Goal: Task Accomplishment & Management: Use online tool/utility

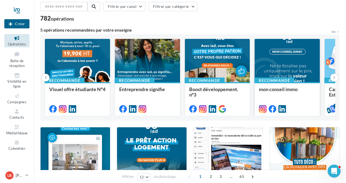
scroll to position [16, 0]
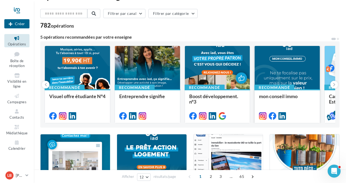
click at [302, 66] on div at bounding box center [286, 68] width 65 height 44
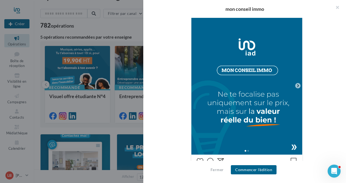
scroll to position [118, 0]
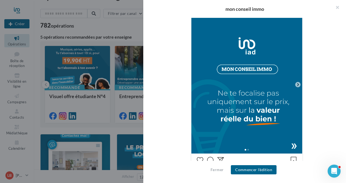
click at [297, 85] on icon at bounding box center [297, 84] width 5 height 5
click at [298, 85] on icon at bounding box center [297, 84] width 5 height 5
click at [294, 146] on div at bounding box center [246, 149] width 111 height 9
click at [297, 85] on icon at bounding box center [298, 84] width 2 height 3
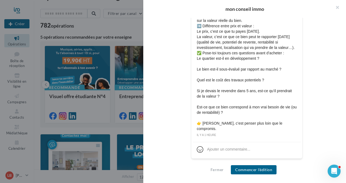
scroll to position [0, 0]
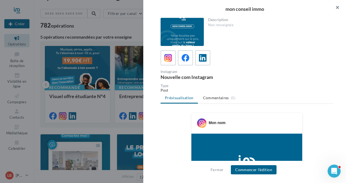
click at [336, 8] on button "button" at bounding box center [335, 8] width 22 height 16
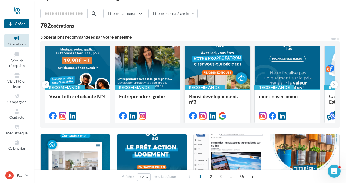
scroll to position [17, 0]
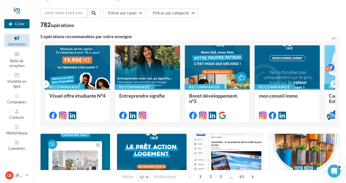
click at [334, 82] on icon at bounding box center [334, 83] width 2 height 5
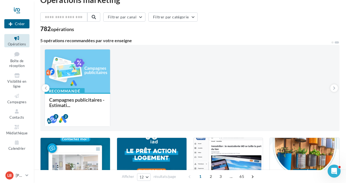
scroll to position [0, 0]
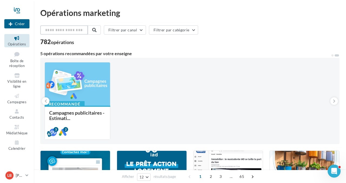
click at [72, 30] on input "text" at bounding box center [64, 29] width 48 height 9
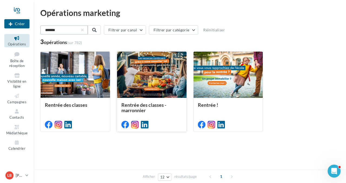
type input "*******"
click at [156, 77] on div at bounding box center [151, 75] width 69 height 47
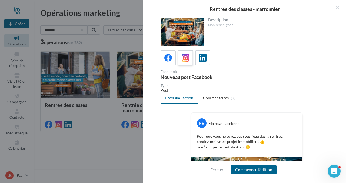
click at [185, 58] on icon at bounding box center [185, 58] width 8 height 8
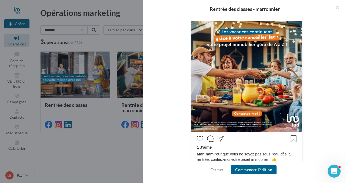
scroll to position [113, 0]
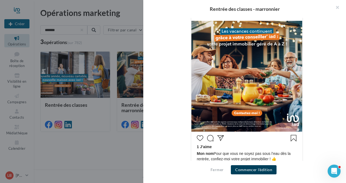
click at [252, 169] on button "Commencer l'édition" at bounding box center [254, 169] width 46 height 9
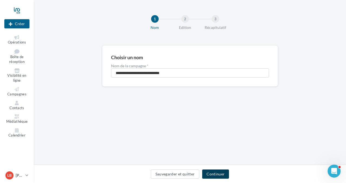
click at [223, 174] on button "Continuer" at bounding box center [215, 173] width 27 height 9
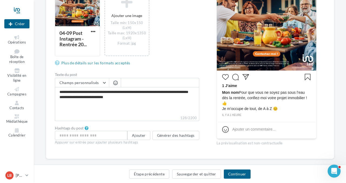
scroll to position [120, 0]
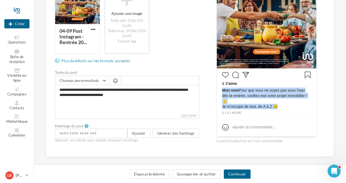
drag, startPoint x: 222, startPoint y: 90, endPoint x: 295, endPoint y: 107, distance: 75.5
click at [295, 107] on span "Mon nom Pour que vous ne soyez pas sous l’eau dès la rentrée, confiez-moi votre…" at bounding box center [266, 98] width 89 height 22
copy span "Mon nom Pour que vous ne soyez pas sous l’eau dès la rentrée, confiez-moi votre…"
click at [270, 26] on img at bounding box center [266, 18] width 99 height 99
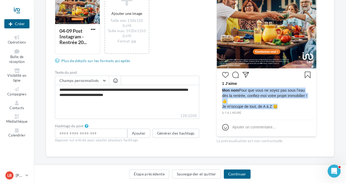
click at [270, 26] on img at bounding box center [266, 18] width 99 height 99
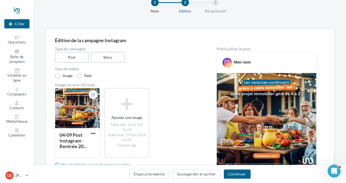
scroll to position [14, 0]
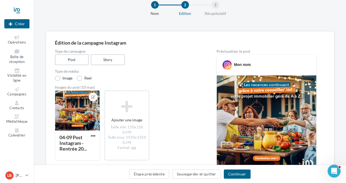
click at [162, 96] on div "04-09 Post Instagram - Rentrée 20... Ajouter une image Taille min: 150x150 (Lx…" at bounding box center [129, 128] width 149 height 76
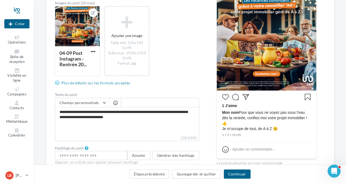
scroll to position [97, 0]
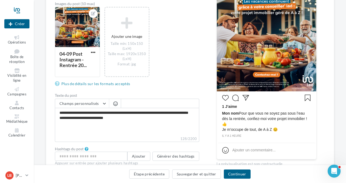
click at [257, 53] on img at bounding box center [266, 41] width 99 height 99
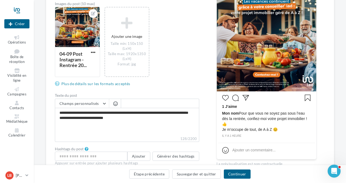
click at [265, 38] on img at bounding box center [266, 41] width 99 height 99
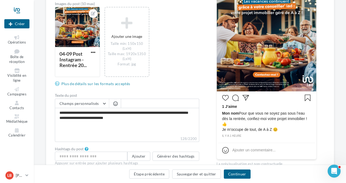
click at [268, 44] on img at bounding box center [266, 41] width 99 height 99
click at [83, 22] on div at bounding box center [77, 27] width 45 height 41
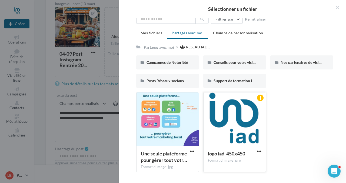
scroll to position [0, 0]
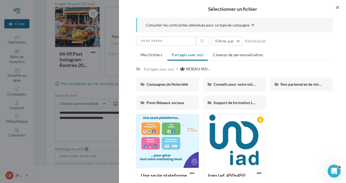
click at [337, 7] on button "button" at bounding box center [335, 8] width 22 height 16
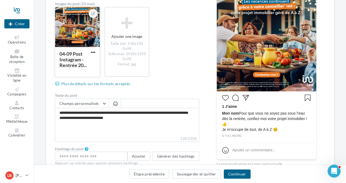
click at [82, 38] on div at bounding box center [77, 27] width 45 height 41
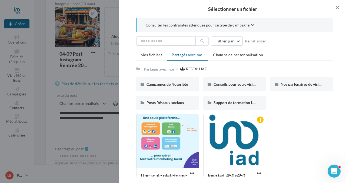
click at [337, 7] on button "button" at bounding box center [335, 8] width 22 height 16
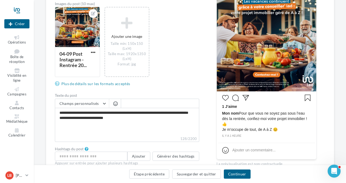
click at [257, 42] on img at bounding box center [266, 41] width 99 height 99
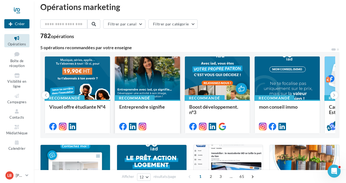
scroll to position [7, 0]
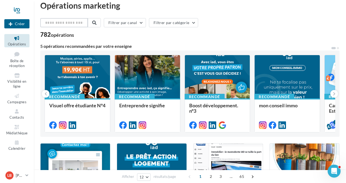
click at [72, 20] on input "text" at bounding box center [64, 22] width 48 height 9
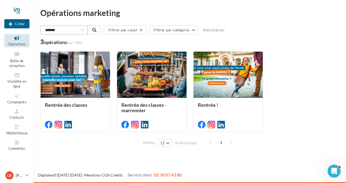
scroll to position [0, 0]
type input "*******"
click at [154, 72] on div at bounding box center [151, 75] width 69 height 47
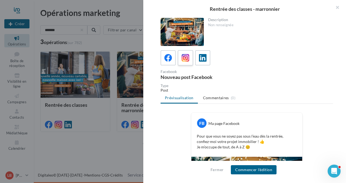
click at [183, 59] on icon at bounding box center [185, 58] width 8 height 8
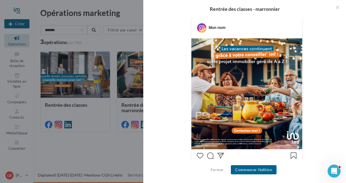
scroll to position [95, 0]
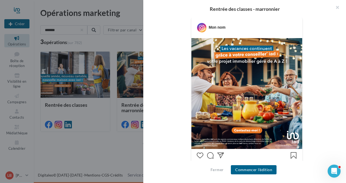
click at [192, 38] on div "Mon nom" at bounding box center [246, 27] width 111 height 21
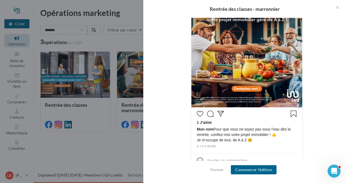
scroll to position [148, 0]
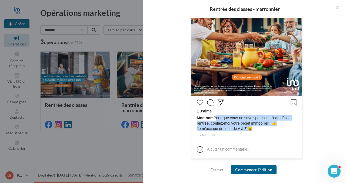
drag, startPoint x: 215, startPoint y: 116, endPoint x: 258, endPoint y: 127, distance: 43.7
click at [258, 127] on span "Mon nom Pour que vous ne soyez pas sous l’eau dès la rentrée, confiez-moi votre…" at bounding box center [247, 123] width 100 height 16
copy span "Pour que vous ne soyez pas sous l’eau dès la rentrée, confiez-moi votre projet …"
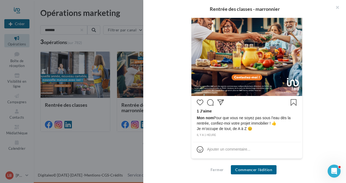
click at [315, 58] on div "Mon nom 1 J’aime Mon nom Pour que vous ne soyez pas sous l’eau dès la rentrée, …" at bounding box center [246, 64] width 172 height 201
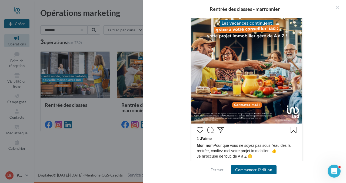
scroll to position [121, 0]
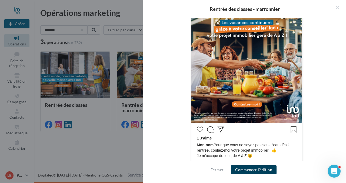
click at [251, 169] on button "Commencer l'édition" at bounding box center [254, 169] width 46 height 9
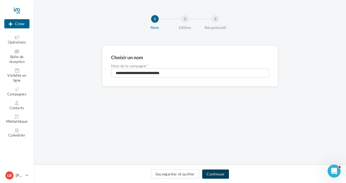
click at [212, 174] on button "Continuer" at bounding box center [215, 173] width 27 height 9
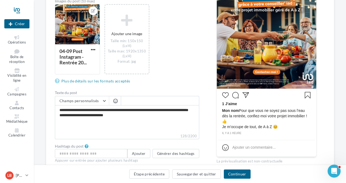
scroll to position [126, 0]
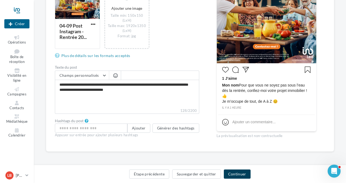
click at [235, 172] on button "Continuer" at bounding box center [237, 173] width 27 height 9
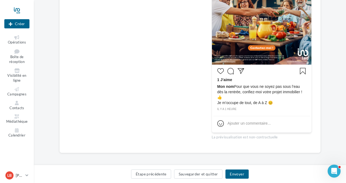
scroll to position [121, 0]
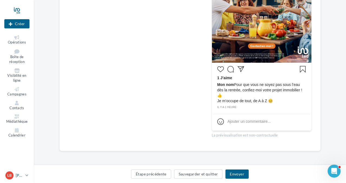
click at [22, 175] on p "[PERSON_NAME]" at bounding box center [20, 175] width 8 height 5
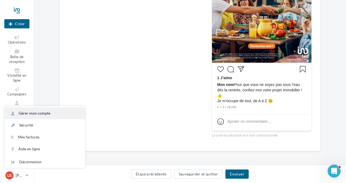
click at [46, 116] on link "Gérer mon compte" at bounding box center [45, 113] width 80 height 12
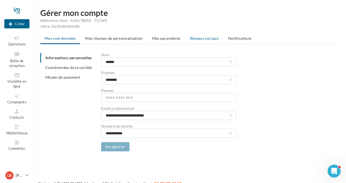
click at [207, 35] on li "Réseaux sociaux" at bounding box center [204, 38] width 37 height 10
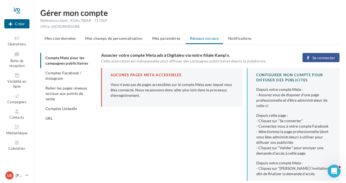
click at [326, 56] on span "Se connecter" at bounding box center [323, 58] width 23 height 4
click at [319, 58] on span "Se connecter" at bounding box center [323, 58] width 23 height 4
click at [80, 74] on span "Comptes Facebook / Instagram" at bounding box center [63, 75] width 36 height 10
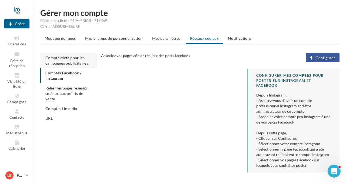
click at [74, 58] on span "Compte Meta pour les campagnes publicitaires" at bounding box center [66, 60] width 43 height 10
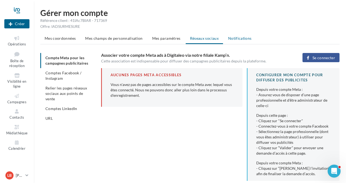
click at [233, 36] on span "Notifications" at bounding box center [239, 38] width 23 height 5
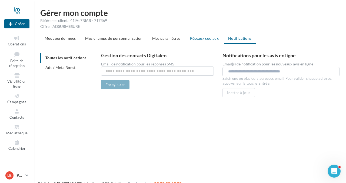
click at [201, 39] on span "Réseaux sociaux" at bounding box center [204, 38] width 29 height 5
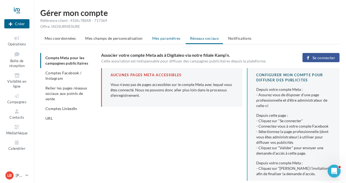
click at [164, 39] on span "Mes paramètres" at bounding box center [166, 38] width 28 height 5
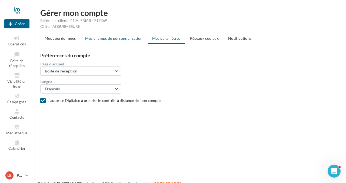
click at [120, 36] on span "Mes champs de personnalisation" at bounding box center [114, 38] width 58 height 5
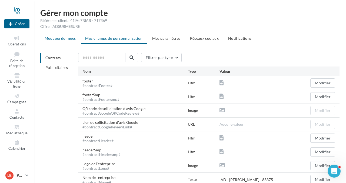
click at [62, 37] on span "Mes coordonnées" at bounding box center [60, 38] width 31 height 5
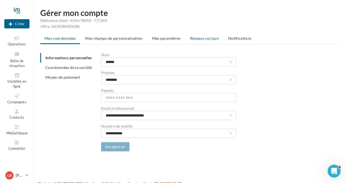
click at [202, 37] on span "Réseaux sociaux" at bounding box center [204, 38] width 29 height 5
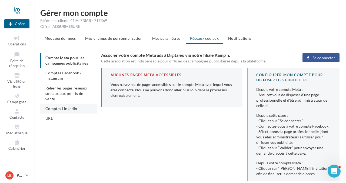
click at [69, 109] on span "Comptes LinkedIn" at bounding box center [61, 108] width 32 height 5
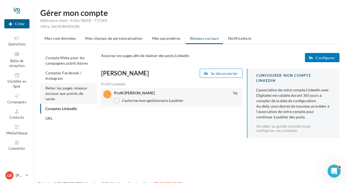
click at [68, 90] on span "Relier les pages réseaux sociaux aux points de vente" at bounding box center [66, 93] width 42 height 15
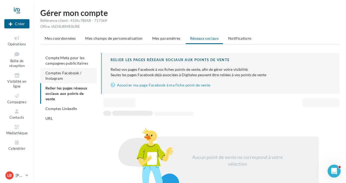
click at [85, 73] on li "Comptes Facebook / Instagram" at bounding box center [68, 75] width 56 height 15
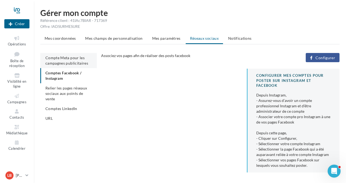
click at [72, 60] on span "Compte Meta pour les campagnes publicitaires" at bounding box center [66, 60] width 43 height 10
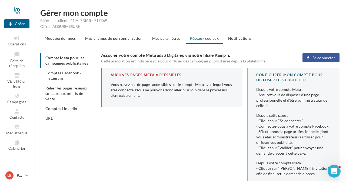
click at [310, 58] on button "Se connecter" at bounding box center [320, 57] width 37 height 9
click at [318, 56] on span "Se connecter" at bounding box center [323, 58] width 23 height 4
click at [102, 39] on span "Mes champs de personnalisation" at bounding box center [114, 38] width 58 height 5
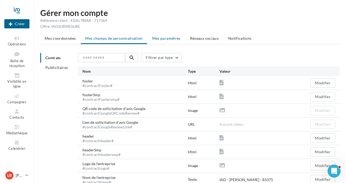
click at [170, 43] on li "Mes paramètres" at bounding box center [166, 38] width 37 height 10
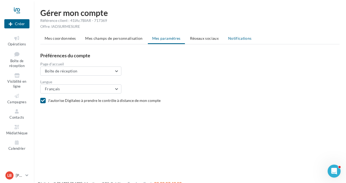
click at [230, 36] on span "Notifications" at bounding box center [239, 38] width 23 height 5
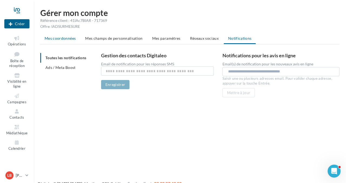
click at [55, 36] on li "Mes coordonnées" at bounding box center [60, 38] width 40 height 10
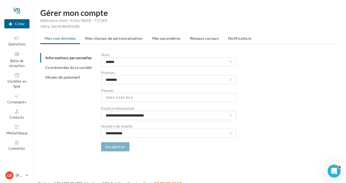
scroll to position [9, 0]
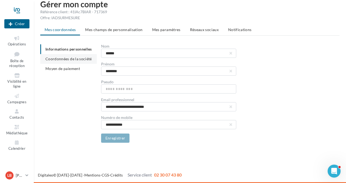
click at [71, 63] on li "Coordonnées de la société" at bounding box center [68, 59] width 56 height 10
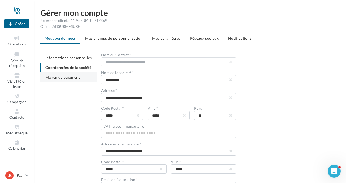
click at [63, 78] on span "Moyen de paiement" at bounding box center [62, 77] width 35 height 5
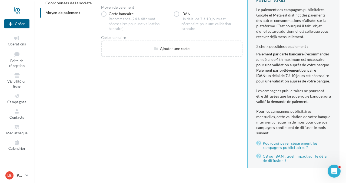
scroll to position [63, 0]
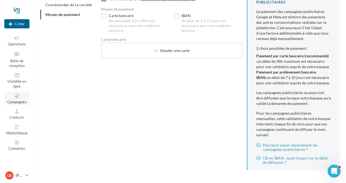
click at [14, 100] on span "Campagnes" at bounding box center [16, 102] width 19 height 4
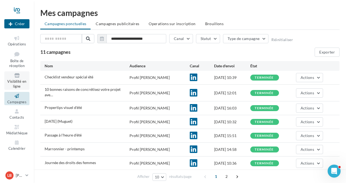
click at [17, 82] on span "Visibilité en ligne" at bounding box center [16, 83] width 19 height 9
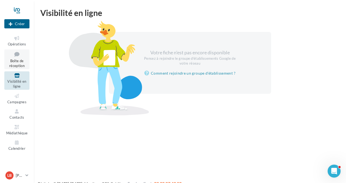
click at [20, 59] on span "Boîte de réception" at bounding box center [16, 63] width 15 height 9
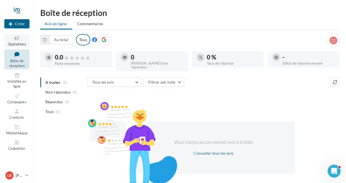
click at [14, 39] on icon at bounding box center [17, 38] width 22 height 6
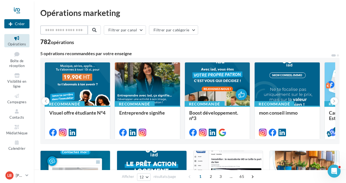
click at [67, 28] on input "text" at bounding box center [64, 29] width 48 height 9
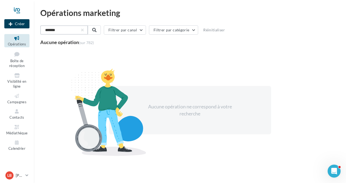
drag, startPoint x: 61, startPoint y: 28, endPoint x: 18, endPoint y: 28, distance: 42.9
click at [19, 28] on div "Nouvelle campagne Créer Opérations Boîte de réception Visibilité en ligne Campa…" at bounding box center [173, 96] width 346 height 192
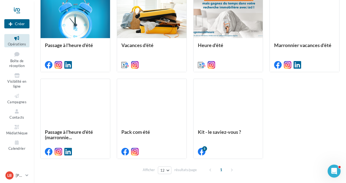
scroll to position [148, 0]
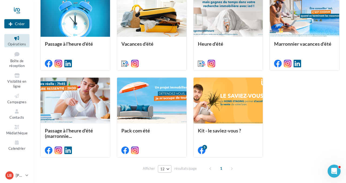
click at [169, 170] on button "12" at bounding box center [165, 169] width 14 height 8
click at [166, 160] on span "96" at bounding box center [164, 159] width 4 height 4
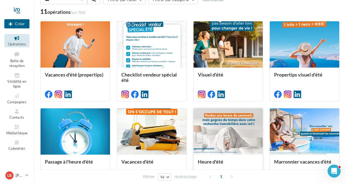
scroll to position [20, 0]
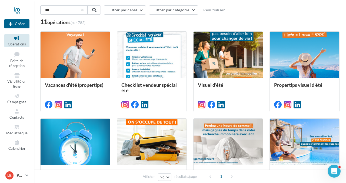
drag, startPoint x: 52, startPoint y: 12, endPoint x: 40, endPoint y: 10, distance: 12.5
click at [40, 10] on div "Opérations marketing *** Filtrer par canal Filtrer par catégorie Réinitialiser …" at bounding box center [190, 148] width 312 height 318
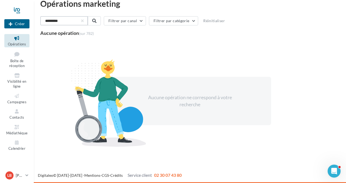
drag, startPoint x: 66, startPoint y: 21, endPoint x: 35, endPoint y: 20, distance: 31.4
click at [35, 20] on div "Opérations marketing ********* Filtrer par canal Filtrer par catégorie Réinitia…" at bounding box center [190, 79] width 312 height 160
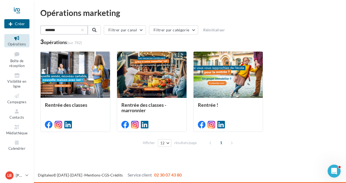
scroll to position [0, 0]
type input "*******"
click at [167, 144] on button "12" at bounding box center [165, 143] width 14 height 8
click at [169, 115] on button "24" at bounding box center [177, 114] width 38 height 9
click at [18, 64] on span "Boîte de réception" at bounding box center [16, 63] width 15 height 9
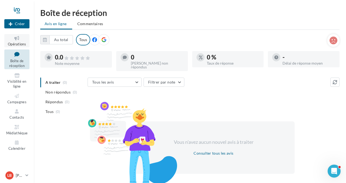
click at [14, 38] on icon at bounding box center [17, 38] width 22 height 6
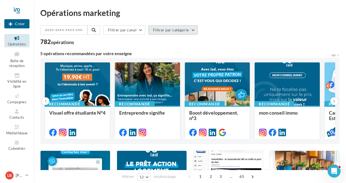
click at [193, 31] on button "Filtrer par catégorie" at bounding box center [172, 29] width 49 height 9
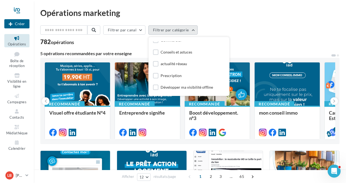
scroll to position [65, 0]
click at [179, 51] on div "Conseils et astuces" at bounding box center [176, 51] width 32 height 5
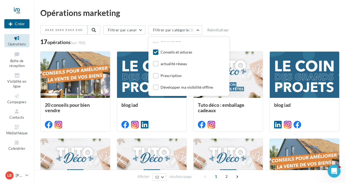
click at [260, 20] on div "Opérations marketing Filtrer par canal Filtrer par catégorie (1) Toutes les cat…" at bounding box center [189, 166] width 299 height 314
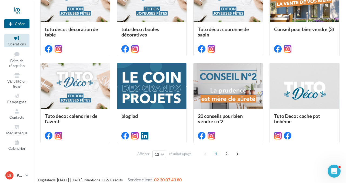
scroll to position [167, 0]
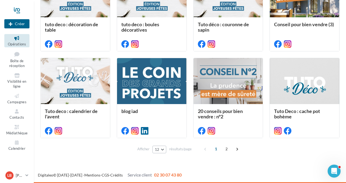
click at [165, 149] on button "12" at bounding box center [159, 150] width 14 height 8
click at [166, 139] on button "96" at bounding box center [171, 139] width 38 height 9
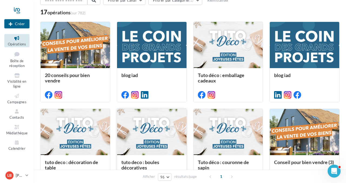
scroll to position [0, 0]
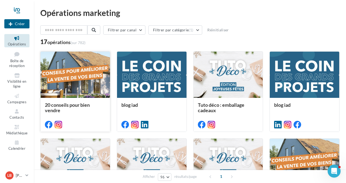
click at [88, 89] on div at bounding box center [75, 75] width 69 height 47
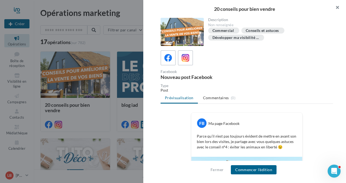
click at [336, 8] on button "button" at bounding box center [335, 8] width 22 height 16
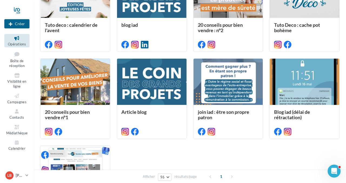
scroll to position [254, 0]
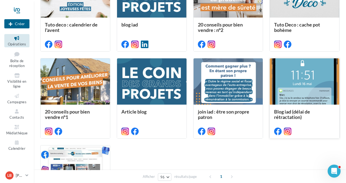
click at [290, 77] on div at bounding box center [304, 81] width 69 height 47
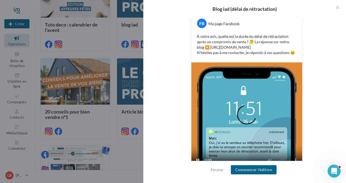
scroll to position [115, 0]
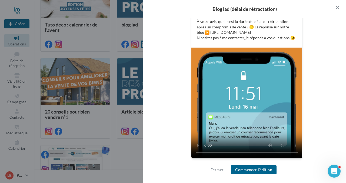
click at [337, 7] on button "button" at bounding box center [335, 8] width 22 height 16
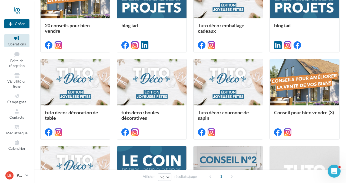
scroll to position [0, 0]
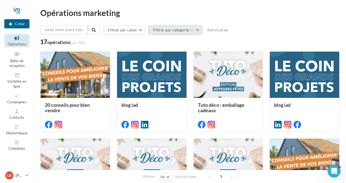
click at [198, 30] on button "Filtrer par catégorie (1)" at bounding box center [175, 29] width 54 height 9
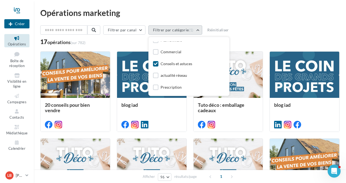
scroll to position [52, 0]
click at [171, 50] on div "Commercial" at bounding box center [170, 50] width 21 height 5
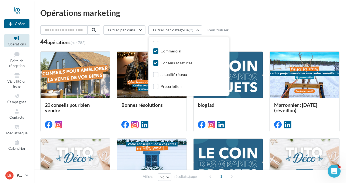
click at [172, 65] on div "Conseils et astuces" at bounding box center [176, 62] width 32 height 5
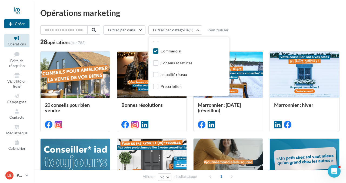
click at [281, 38] on div "Filtrer par canal Filtrer par catégorie (1) Toutes les catégories Développer ma…" at bounding box center [189, 34] width 299 height 19
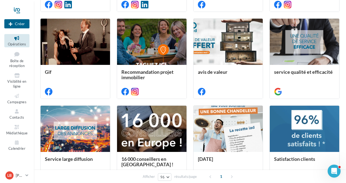
scroll to position [294, 0]
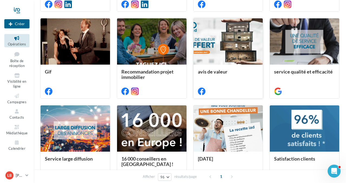
click at [227, 33] on div at bounding box center [227, 41] width 69 height 47
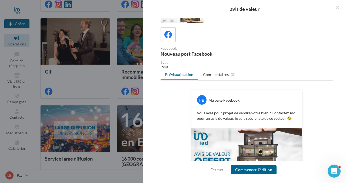
scroll to position [0, 0]
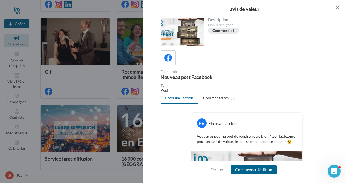
click at [338, 7] on button "button" at bounding box center [335, 8] width 22 height 16
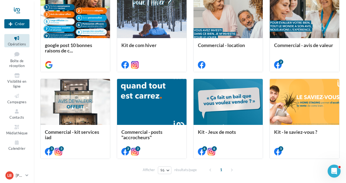
scroll to position [515, 0]
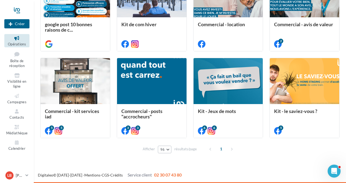
click at [169, 150] on button "96" at bounding box center [165, 150] width 14 height 8
click at [171, 141] on button "96" at bounding box center [177, 139] width 38 height 9
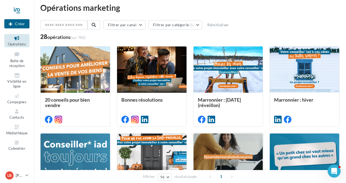
scroll to position [0, 0]
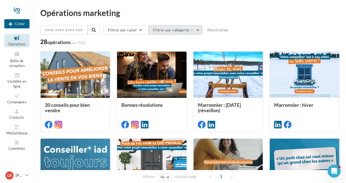
click at [198, 28] on button "Filtrer par catégorie (1)" at bounding box center [175, 29] width 54 height 9
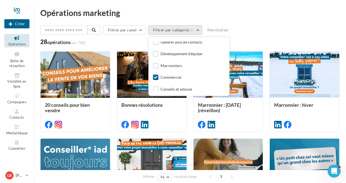
scroll to position [27, 0]
click at [157, 76] on icon at bounding box center [156, 77] width 4 height 4
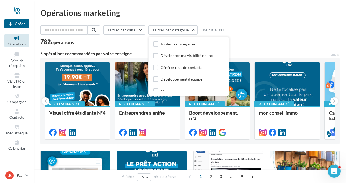
scroll to position [0, 0]
click at [191, 45] on div "Toutes les catégories" at bounding box center [177, 44] width 35 height 5
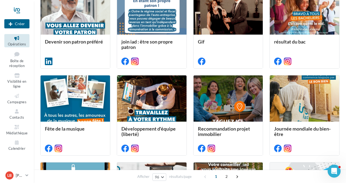
scroll to position [1799, 0]
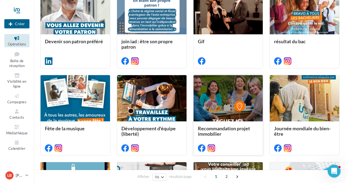
click at [213, 90] on div at bounding box center [227, 98] width 69 height 47
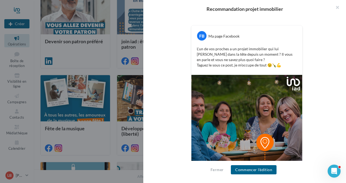
scroll to position [115, 0]
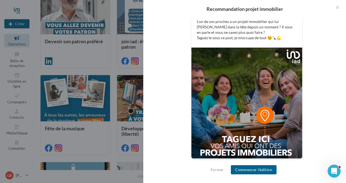
click at [263, 115] on img at bounding box center [246, 103] width 111 height 111
click at [244, 145] on img at bounding box center [246, 103] width 111 height 111
click at [250, 170] on button "Commencer l'édition" at bounding box center [254, 169] width 46 height 9
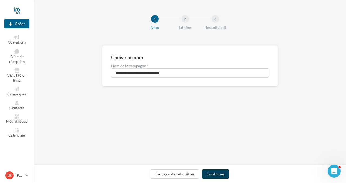
click at [219, 173] on button "Continuer" at bounding box center [215, 173] width 27 height 9
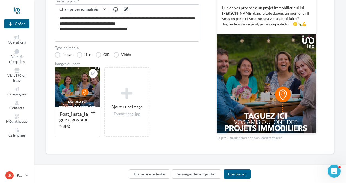
scroll to position [87, 0]
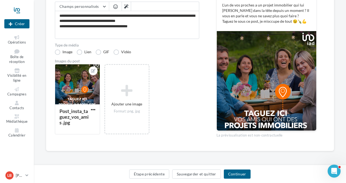
click at [282, 92] on img at bounding box center [266, 80] width 99 height 99
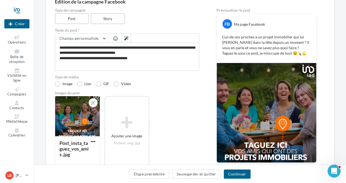
scroll to position [50, 0]
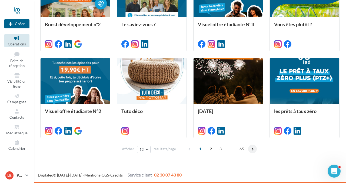
click at [251, 148] on span at bounding box center [252, 148] width 9 height 9
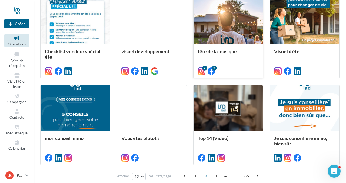
scroll to position [267, 0]
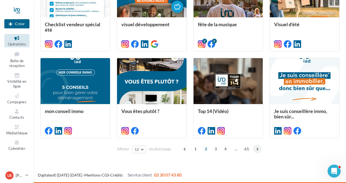
click at [258, 150] on span at bounding box center [257, 148] width 9 height 9
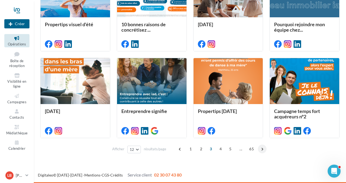
click at [261, 148] on span at bounding box center [262, 148] width 9 height 9
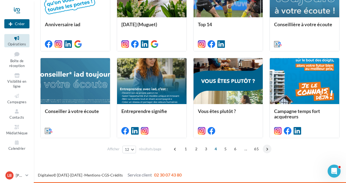
click at [267, 148] on span at bounding box center [266, 148] width 9 height 9
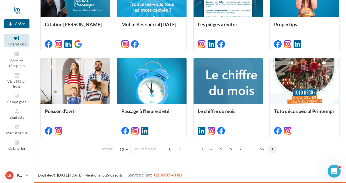
click at [271, 149] on span at bounding box center [272, 148] width 9 height 9
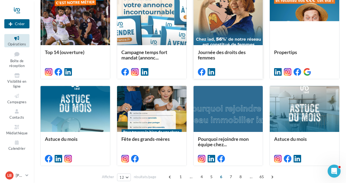
scroll to position [240, 0]
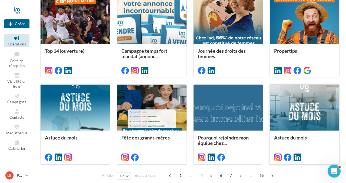
click at [302, 108] on div at bounding box center [304, 108] width 69 height 47
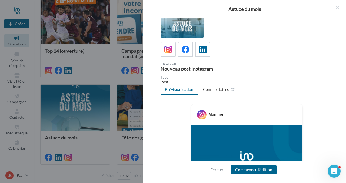
scroll to position [0, 0]
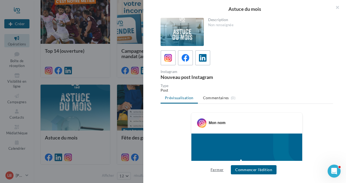
click at [219, 168] on button "Fermer" at bounding box center [216, 169] width 17 height 6
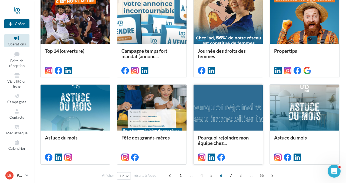
scroll to position [267, 0]
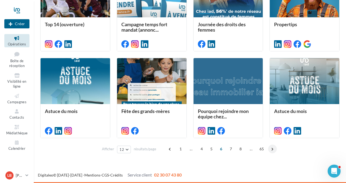
click at [270, 148] on span at bounding box center [272, 148] width 9 height 9
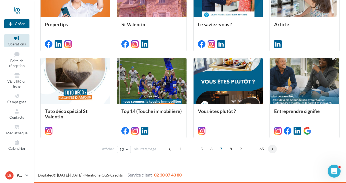
click at [271, 148] on span at bounding box center [272, 148] width 9 height 9
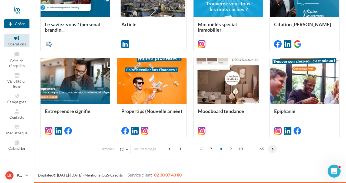
click at [274, 148] on span at bounding box center [272, 148] width 9 height 9
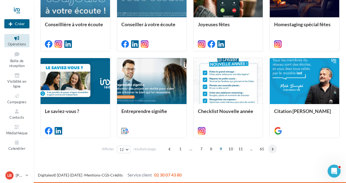
click at [271, 149] on span at bounding box center [272, 148] width 9 height 9
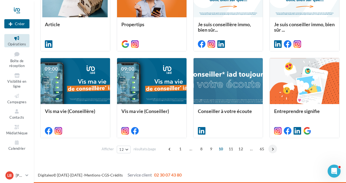
click at [272, 149] on span at bounding box center [272, 148] width 9 height 9
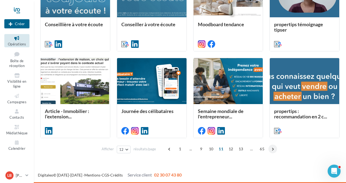
click at [270, 148] on span at bounding box center [272, 148] width 9 height 9
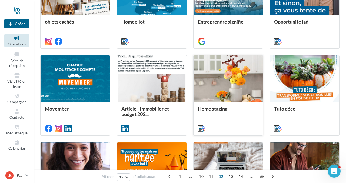
scroll to position [183, 0]
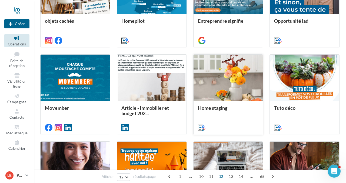
click at [235, 114] on div "Home staging" at bounding box center [228, 110] width 61 height 11
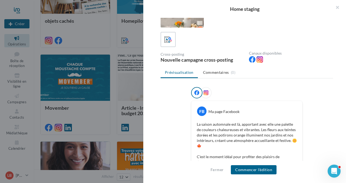
scroll to position [0, 0]
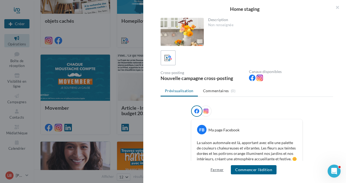
click at [216, 170] on button "Fermer" at bounding box center [216, 169] width 17 height 6
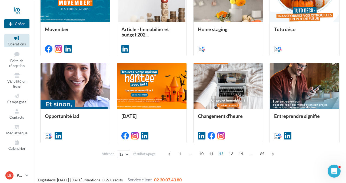
scroll to position [267, 0]
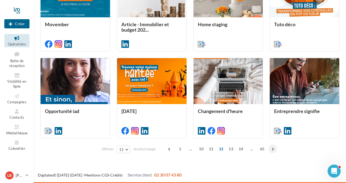
click at [272, 148] on span at bounding box center [272, 148] width 9 height 9
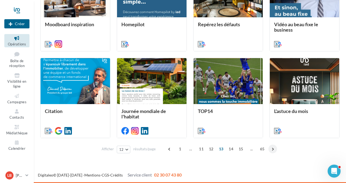
click at [272, 148] on span at bounding box center [272, 148] width 9 height 9
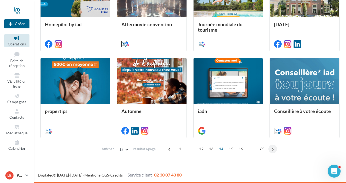
click at [272, 150] on span at bounding box center [272, 148] width 9 height 9
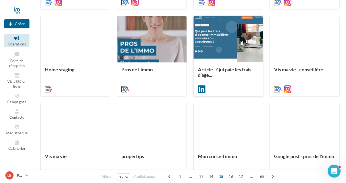
scroll to position [222, 0]
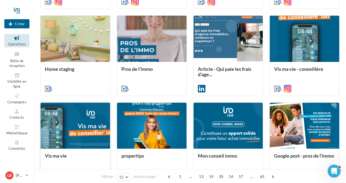
click at [93, 121] on div at bounding box center [75, 126] width 69 height 47
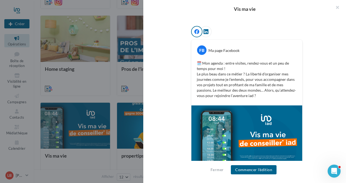
scroll to position [84, 0]
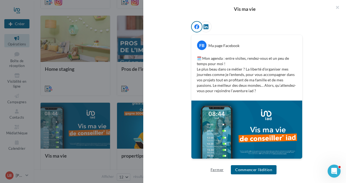
click at [216, 169] on button "Fermer" at bounding box center [216, 169] width 17 height 6
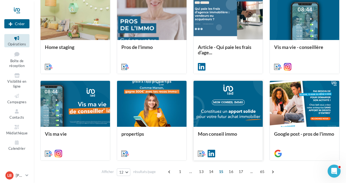
scroll to position [267, 0]
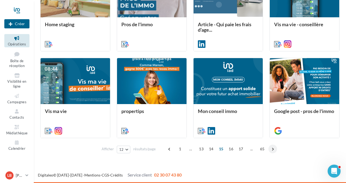
click at [270, 150] on span at bounding box center [272, 148] width 9 height 9
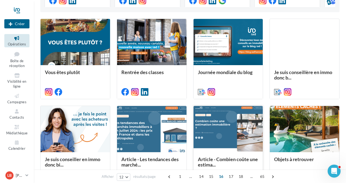
scroll to position [138, 0]
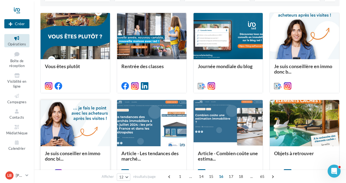
click at [88, 112] on div at bounding box center [75, 123] width 69 height 47
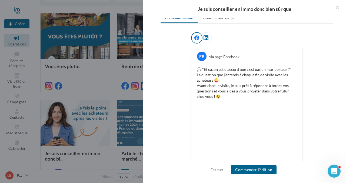
scroll to position [0, 0]
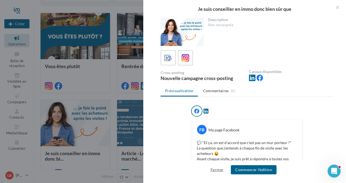
click at [216, 168] on button "Fermer" at bounding box center [216, 169] width 17 height 6
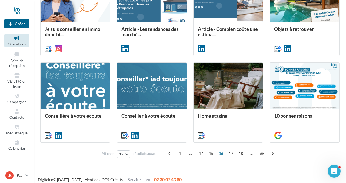
scroll to position [267, 0]
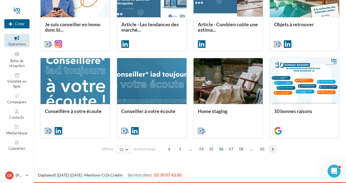
click at [272, 148] on span at bounding box center [272, 148] width 9 height 9
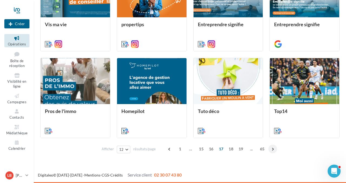
click at [271, 150] on span at bounding box center [272, 148] width 9 height 9
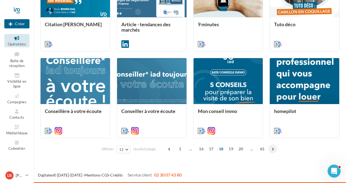
click at [273, 149] on span at bounding box center [272, 148] width 9 height 9
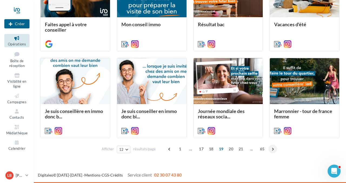
click at [270, 150] on span at bounding box center [272, 148] width 9 height 9
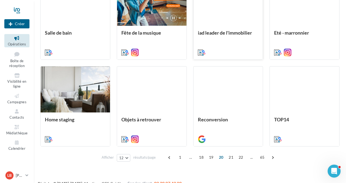
scroll to position [259, 0]
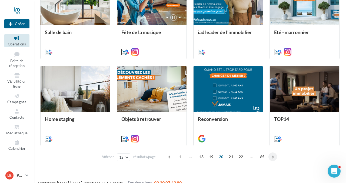
click at [272, 155] on span at bounding box center [272, 156] width 9 height 9
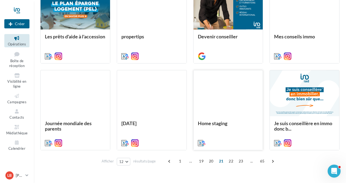
scroll to position [267, 0]
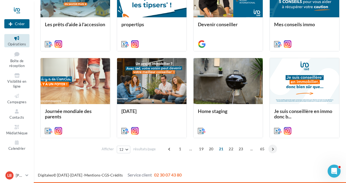
click at [271, 149] on span at bounding box center [272, 148] width 9 height 9
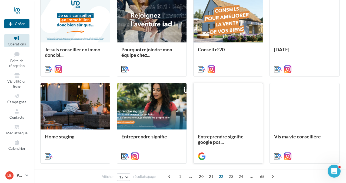
scroll to position [161, 0]
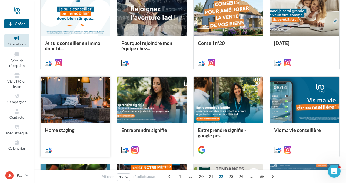
click at [77, 111] on div at bounding box center [75, 100] width 69 height 47
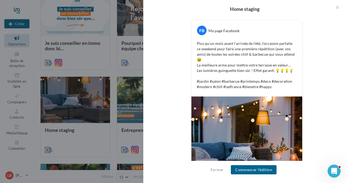
scroll to position [99, 0]
click at [217, 169] on button "Fermer" at bounding box center [216, 169] width 17 height 6
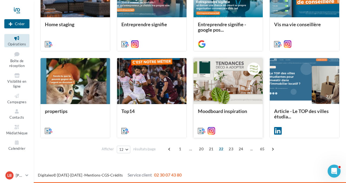
scroll to position [267, 0]
click at [271, 150] on span at bounding box center [272, 148] width 9 height 9
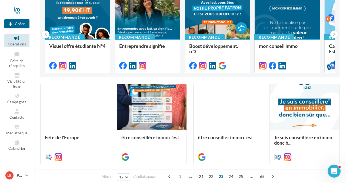
scroll to position [68, 0]
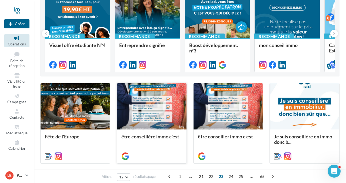
click at [149, 107] on div at bounding box center [151, 106] width 69 height 47
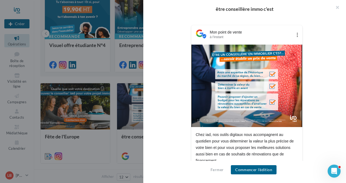
scroll to position [113, 0]
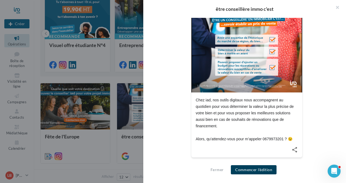
click at [253, 173] on button "Commencer l'édition" at bounding box center [254, 169] width 46 height 9
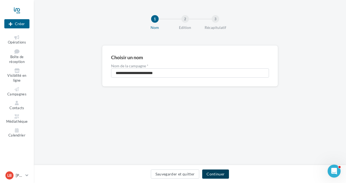
click at [216, 174] on button "Continuer" at bounding box center [215, 173] width 27 height 9
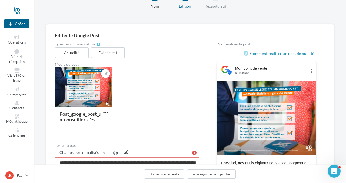
scroll to position [5, 0]
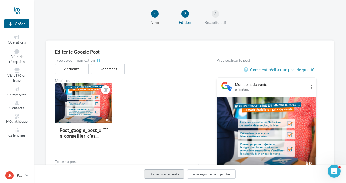
click at [161, 172] on button "Étape précédente" at bounding box center [164, 173] width 40 height 9
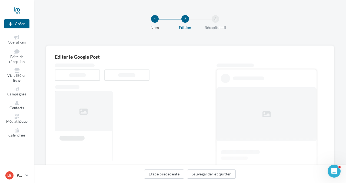
scroll to position [5, 0]
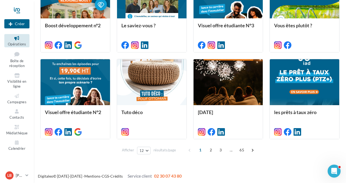
scroll to position [267, 0]
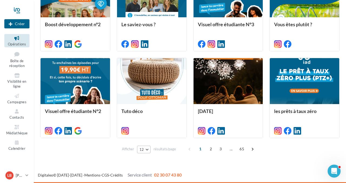
click at [147, 148] on button "12" at bounding box center [144, 150] width 14 height 8
click at [151, 138] on button "96" at bounding box center [156, 139] width 38 height 9
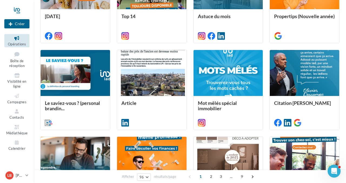
scroll to position [2091, 0]
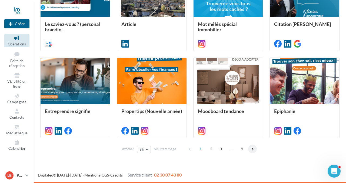
click at [251, 150] on span at bounding box center [252, 148] width 9 height 9
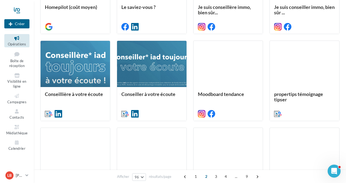
scroll to position [719, 0]
